Goal: Task Accomplishment & Management: Use online tool/utility

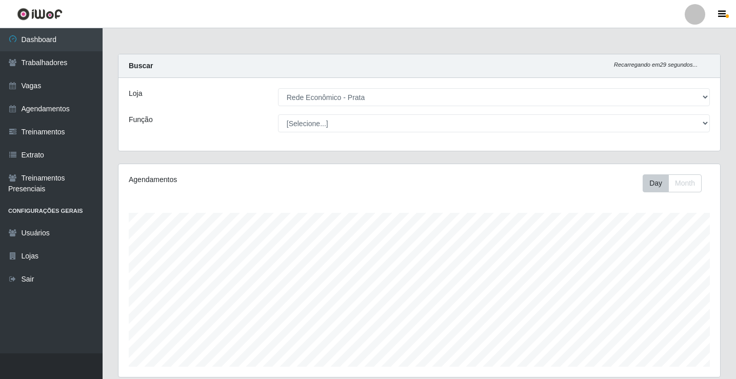
select select "192"
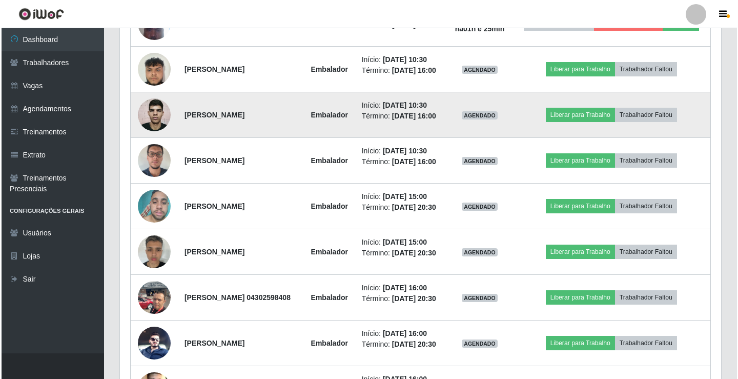
scroll to position [632, 0]
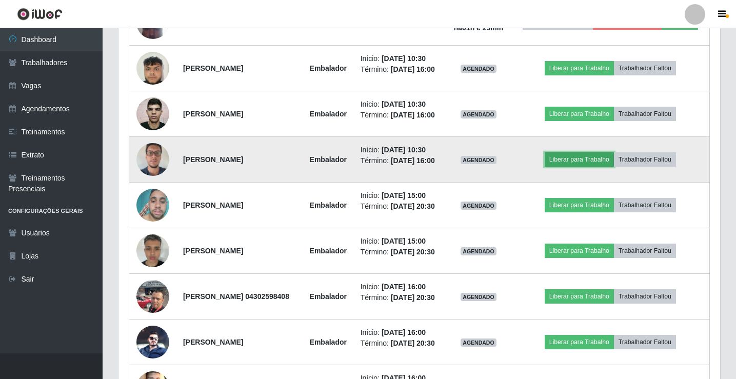
click at [579, 167] on button "Liberar para Trabalho" at bounding box center [578, 159] width 69 height 14
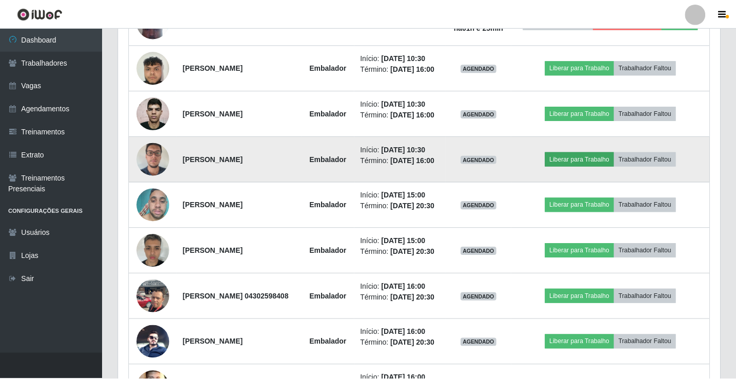
scroll to position [213, 596]
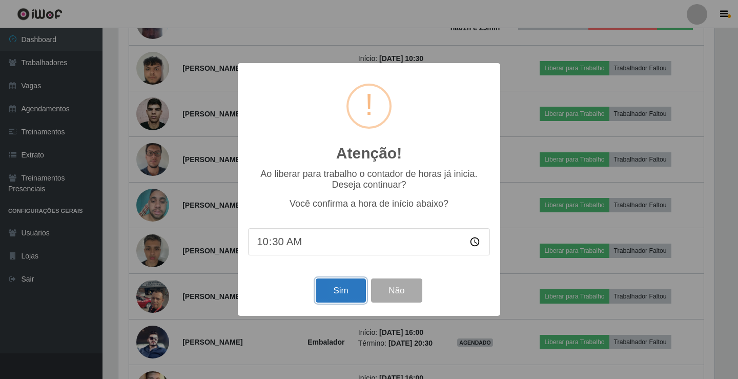
click at [322, 292] on button "Sim" at bounding box center [341, 290] width 50 height 24
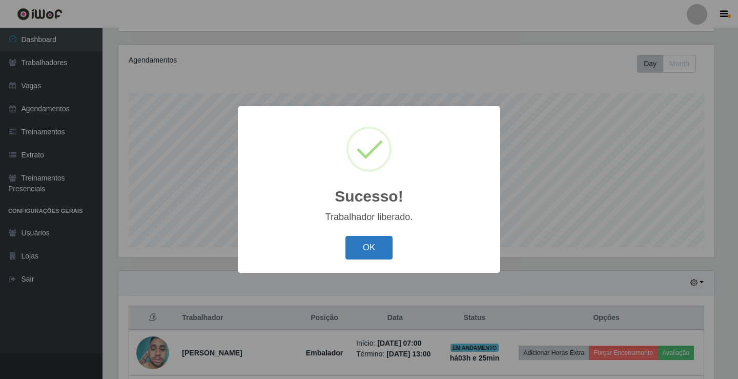
click at [348, 257] on button "OK" at bounding box center [370, 248] width 48 height 24
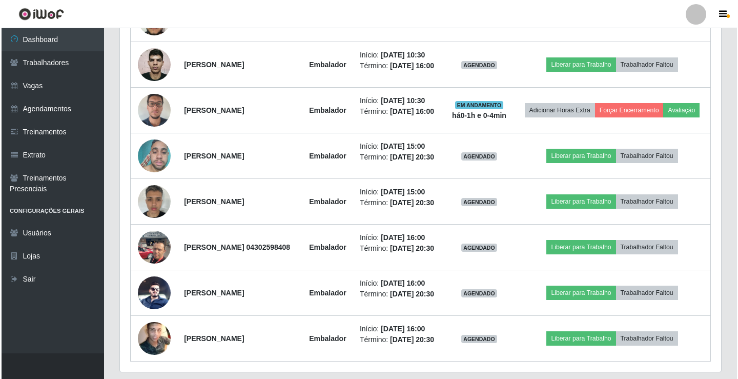
scroll to position [683, 0]
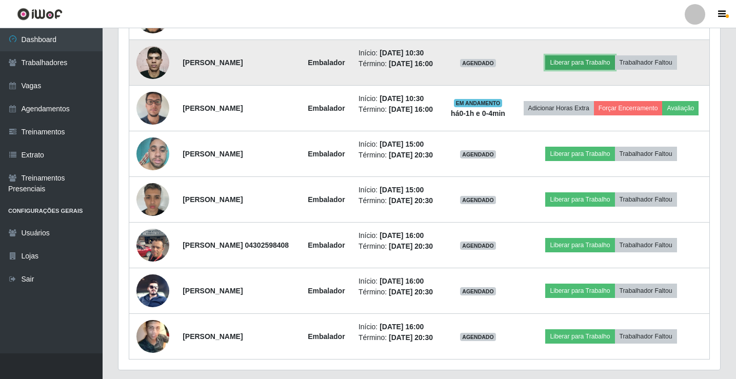
click at [573, 70] on button "Liberar para Trabalho" at bounding box center [579, 62] width 69 height 14
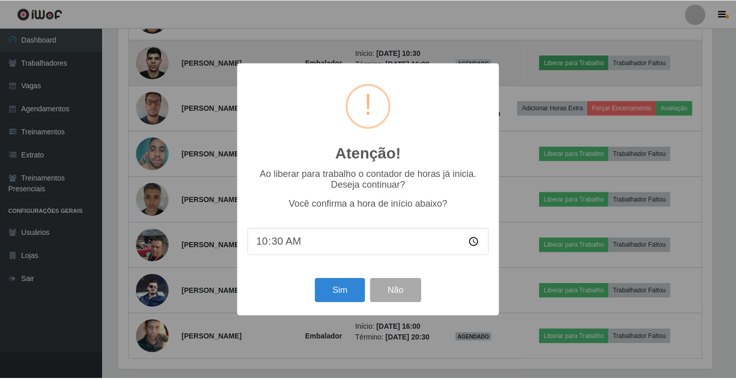
scroll to position [213, 596]
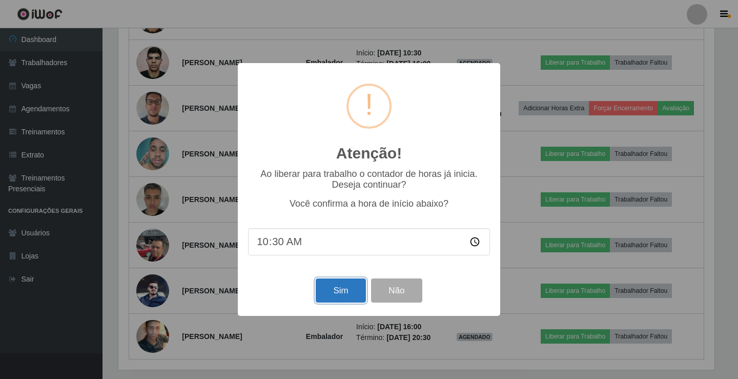
click at [340, 295] on button "Sim" at bounding box center [341, 290] width 50 height 24
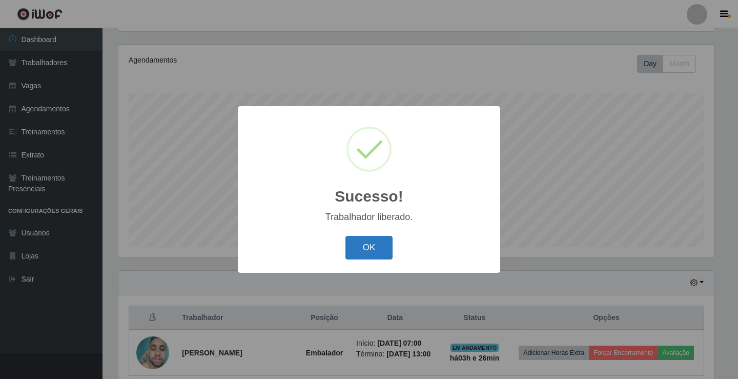
click at [365, 247] on button "OK" at bounding box center [370, 248] width 48 height 24
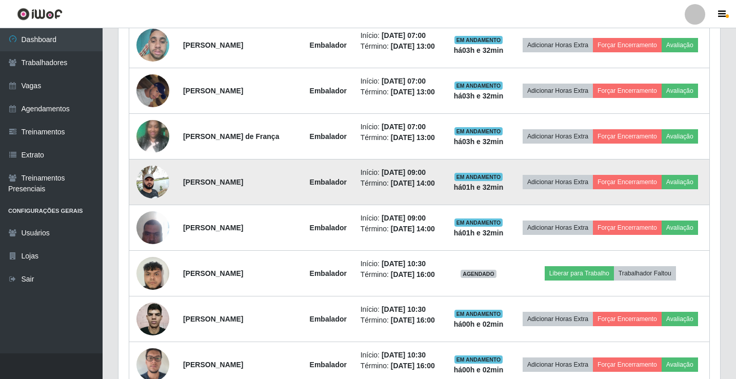
scroll to position [478, 0]
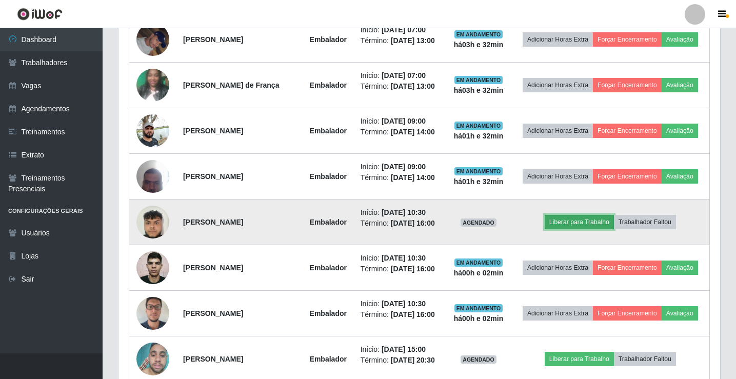
click at [571, 229] on button "Liberar para Trabalho" at bounding box center [578, 222] width 69 height 14
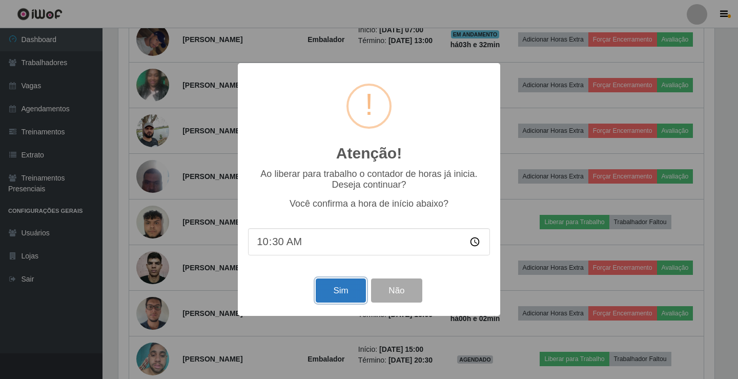
click at [328, 293] on button "Sim" at bounding box center [341, 290] width 50 height 24
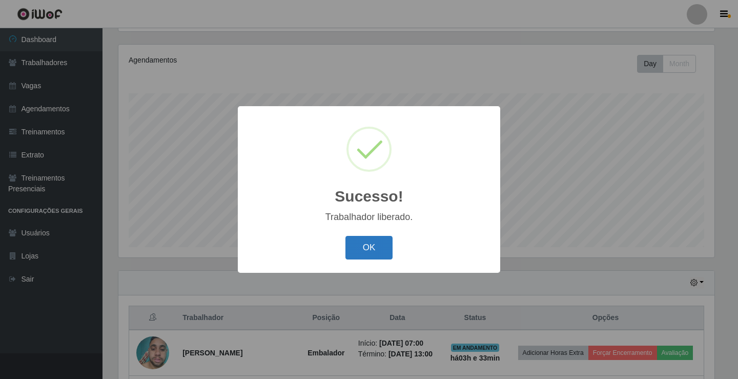
click at [351, 249] on button "OK" at bounding box center [370, 248] width 48 height 24
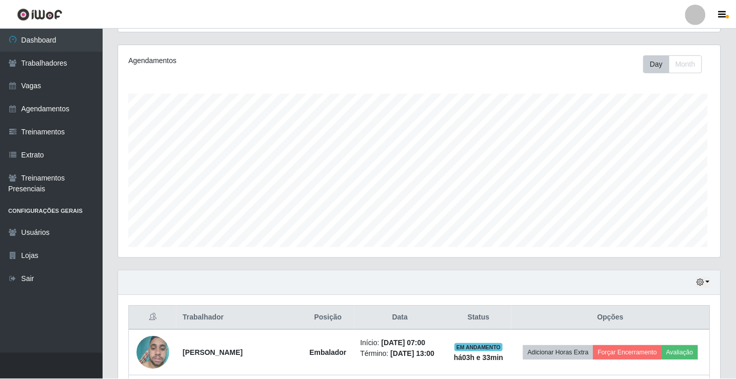
scroll to position [213, 601]
